Goal: Obtain resource: Download file/media

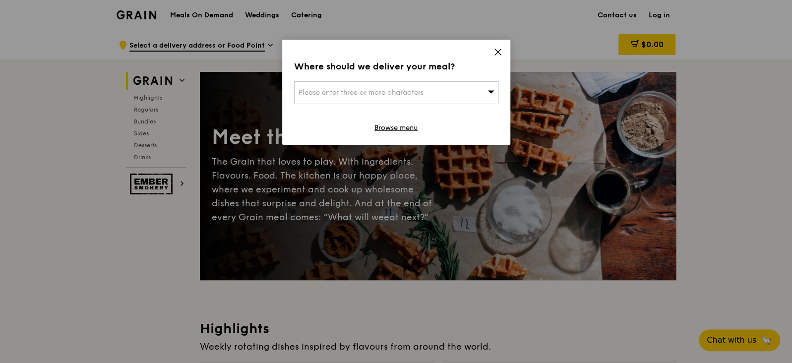
drag, startPoint x: 501, startPoint y: 52, endPoint x: 293, endPoint y: 52, distance: 208.3
click at [500, 52] on icon at bounding box center [498, 52] width 9 height 9
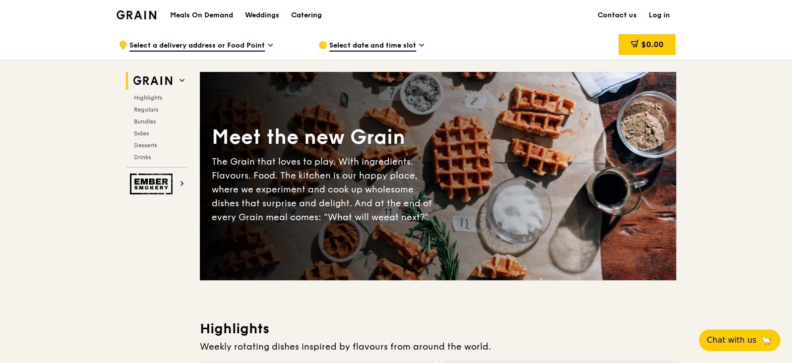
drag, startPoint x: 301, startPoint y: 18, endPoint x: 315, endPoint y: 19, distance: 14.4
click at [302, 18] on div "Catering" at bounding box center [306, 15] width 31 height 30
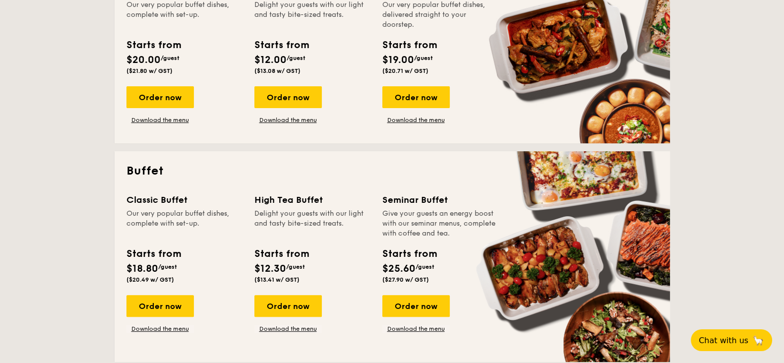
scroll to position [310, 0]
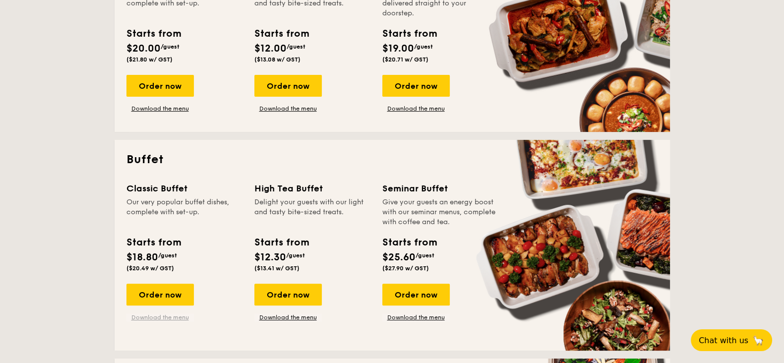
click at [161, 313] on link "Download the menu" at bounding box center [159, 317] width 67 height 8
